Goal: Information Seeking & Learning: Check status

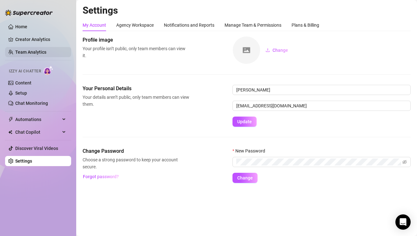
click at [30, 55] on link "Team Analytics" at bounding box center [30, 52] width 31 height 5
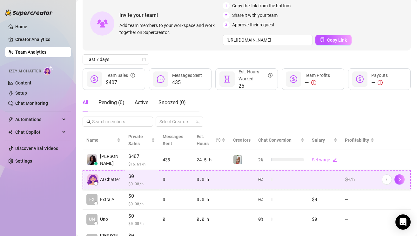
scroll to position [34, 0]
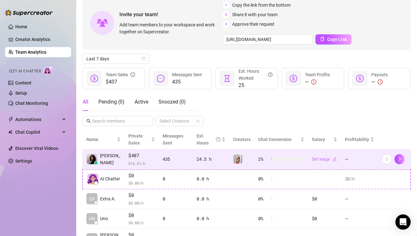
click at [205, 157] on div "24.5 h" at bounding box center [210, 158] width 29 height 7
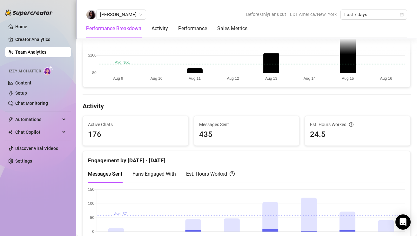
scroll to position [192, 0]
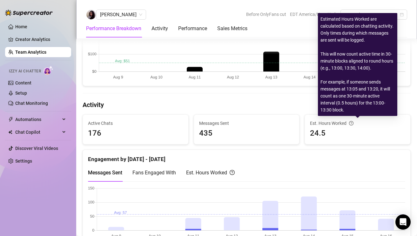
click at [350, 121] on icon "question-circle" at bounding box center [351, 123] width 4 height 4
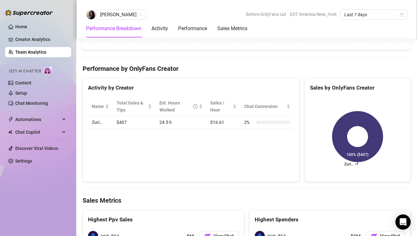
scroll to position [717, 0]
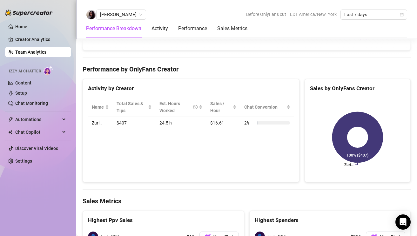
click at [124, 121] on td "$407" at bounding box center [134, 123] width 43 height 12
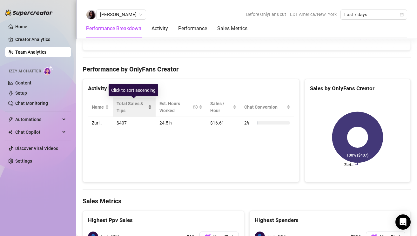
click at [145, 107] on span "Total Sales & Tips" at bounding box center [131, 107] width 30 height 14
click at [146, 108] on div "Total Sales & Tips" at bounding box center [133, 107] width 35 height 14
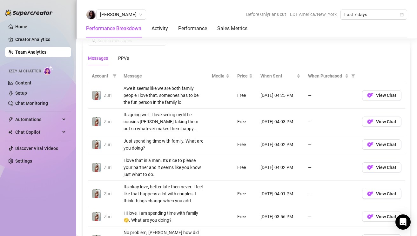
scroll to position [430, 0]
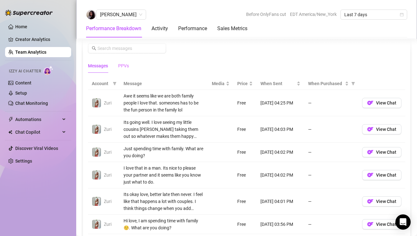
click at [126, 61] on div "PPVs" at bounding box center [123, 65] width 11 height 15
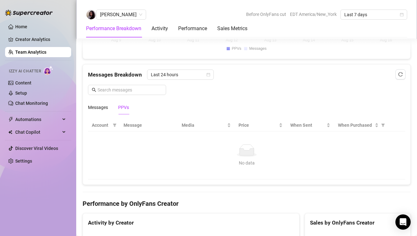
scroll to position [387, 0]
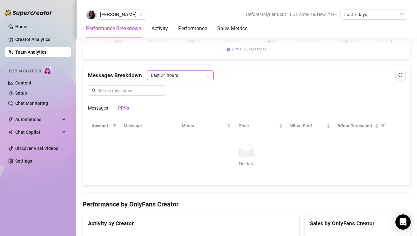
click at [202, 76] on span "Last 24 hours" at bounding box center [180, 75] width 59 height 10
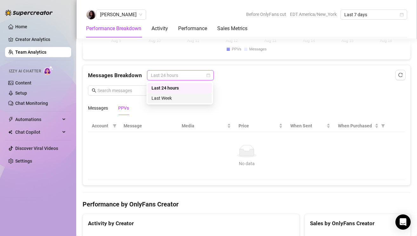
click at [193, 99] on div "Last Week" at bounding box center [179, 98] width 56 height 7
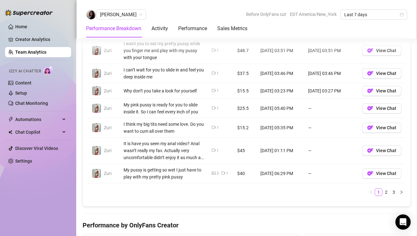
scroll to position [562, 0]
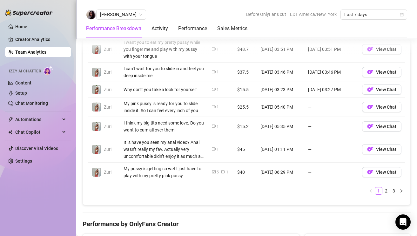
click at [382, 187] on ul "1 2 3" at bounding box center [246, 191] width 317 height 8
click at [385, 190] on link "2" at bounding box center [385, 190] width 7 height 7
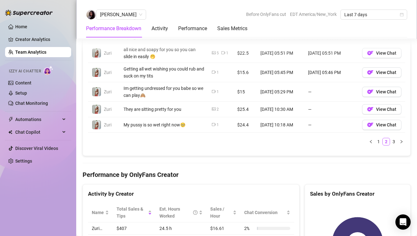
scroll to position [598, 0]
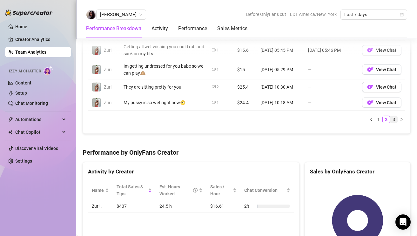
click at [394, 121] on link "3" at bounding box center [393, 119] width 7 height 7
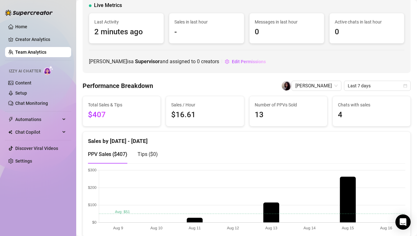
scroll to position [39, 0]
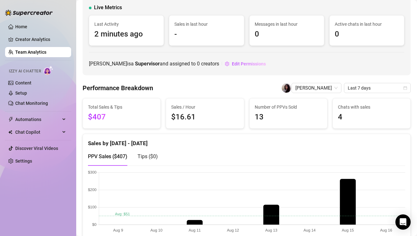
click at [269, 109] on span "Number of PPVs Sold" at bounding box center [288, 106] width 67 height 7
click at [275, 107] on span "Number of PPVs Sold" at bounding box center [288, 106] width 67 height 7
click at [105, 107] on span "Total Sales & Tips" at bounding box center [121, 106] width 67 height 7
click at [17, 26] on link "Home" at bounding box center [21, 26] width 12 height 5
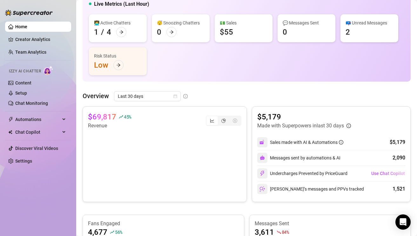
scroll to position [43, 0]
